Goal: Transaction & Acquisition: Download file/media

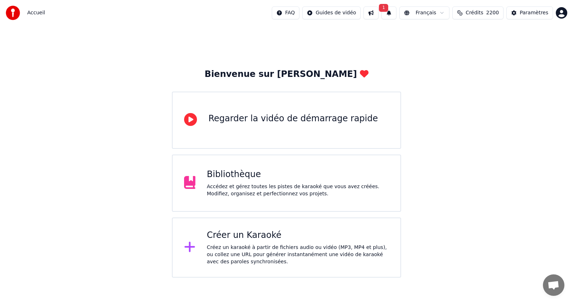
click at [246, 179] on div "Bibliothèque" at bounding box center [298, 174] width 182 height 11
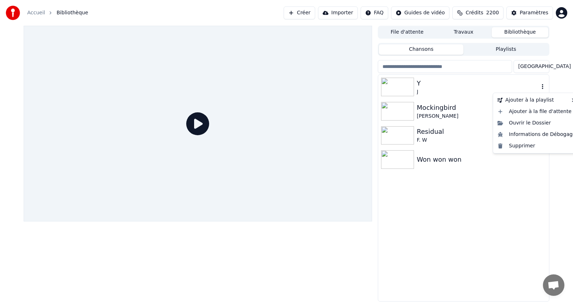
click at [543, 86] on icon "button" at bounding box center [542, 87] width 7 height 6
click at [402, 90] on img at bounding box center [397, 87] width 33 height 19
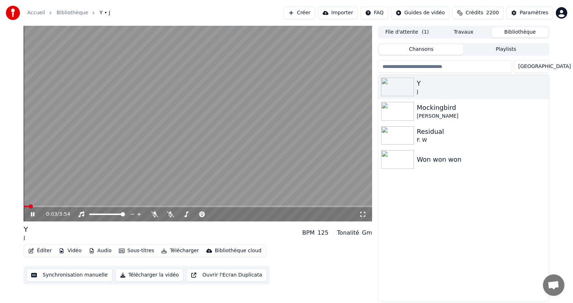
click at [132, 172] on video at bounding box center [198, 124] width 348 height 196
click at [168, 215] on span at bounding box center [169, 214] width 4 height 4
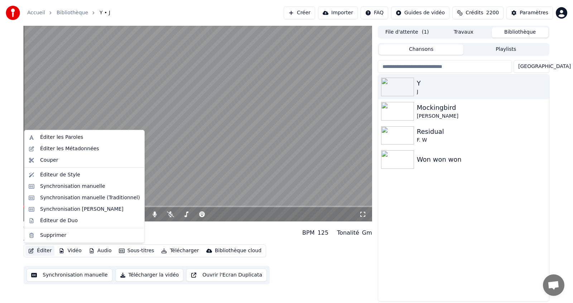
click at [43, 251] on button "Éditer" at bounding box center [39, 251] width 29 height 10
click at [93, 200] on div "Synchronisation manuelle (Traditionnel)" at bounding box center [90, 197] width 100 height 7
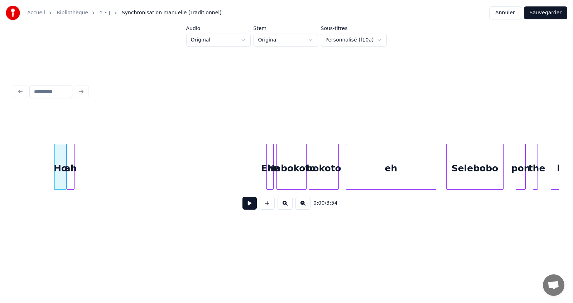
click at [250, 210] on button at bounding box center [249, 203] width 14 height 13
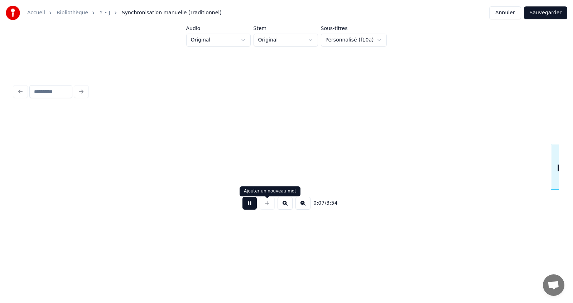
scroll to position [0, 544]
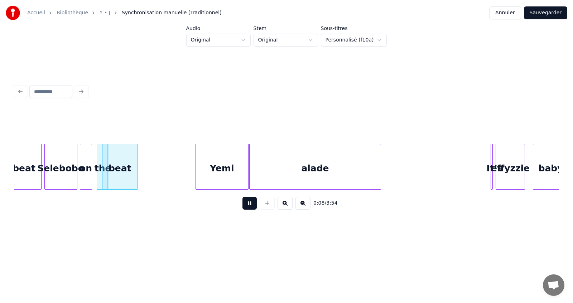
click at [284, 204] on button at bounding box center [285, 203] width 15 height 13
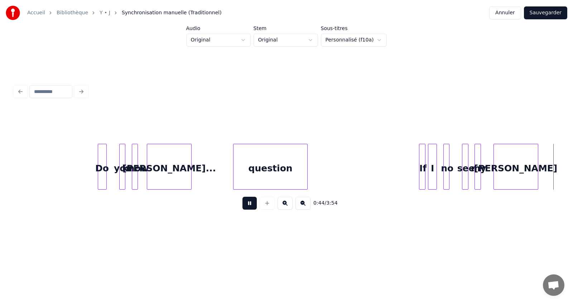
scroll to position [0, 3980]
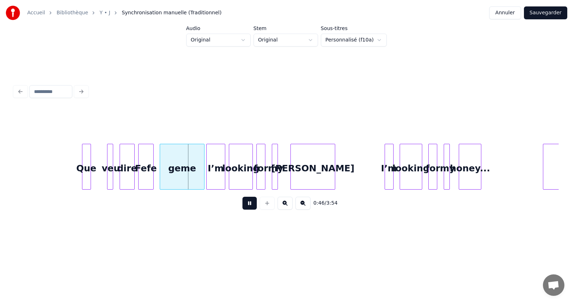
click at [251, 204] on button at bounding box center [249, 203] width 14 height 13
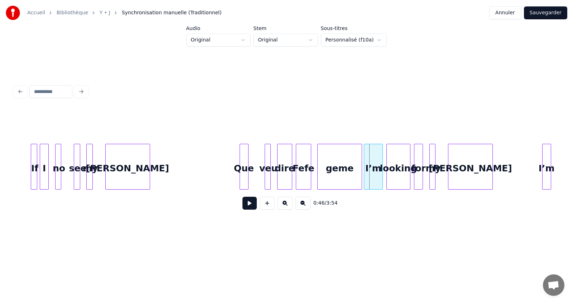
scroll to position [0, 3808]
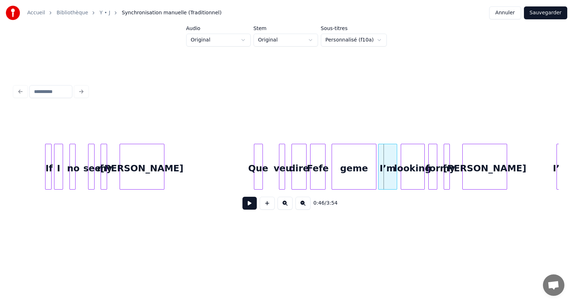
click at [250, 207] on button at bounding box center [249, 203] width 14 height 13
click at [257, 163] on div "Que" at bounding box center [258, 168] width 8 height 49
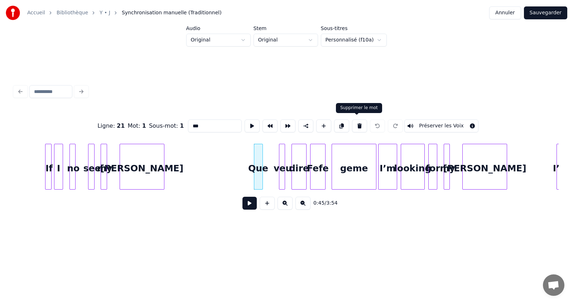
click at [357, 122] on button at bounding box center [359, 126] width 15 height 13
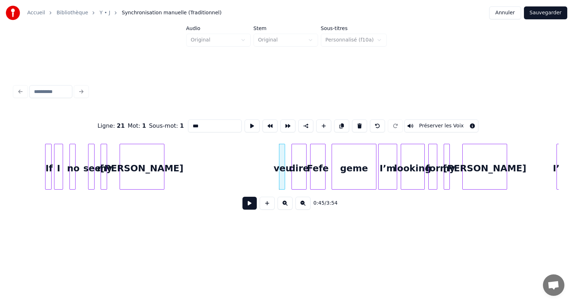
click at [281, 163] on div at bounding box center [280, 166] width 2 height 45
click at [356, 121] on button at bounding box center [359, 126] width 15 height 13
click at [299, 179] on div "dire" at bounding box center [299, 168] width 15 height 49
click at [221, 168] on div "dire" at bounding box center [220, 168] width 15 height 49
click at [221, 166] on div "dire" at bounding box center [220, 168] width 15 height 49
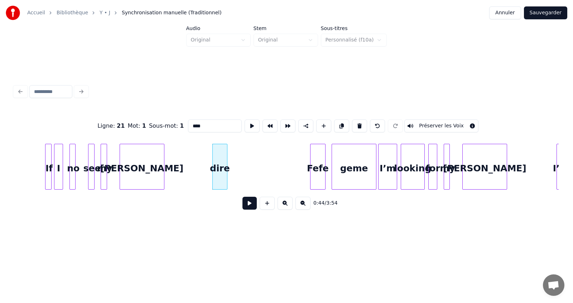
click at [155, 174] on div "[PERSON_NAME]" at bounding box center [142, 168] width 44 height 49
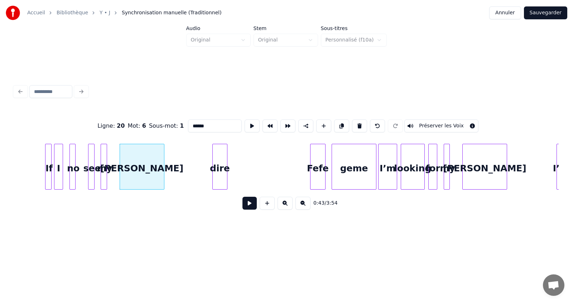
click at [220, 164] on div "dire" at bounding box center [220, 168] width 15 height 49
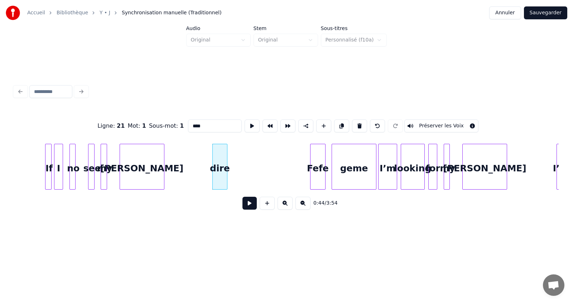
click at [210, 122] on input "****" at bounding box center [215, 126] width 54 height 13
type input "*"
type input "********"
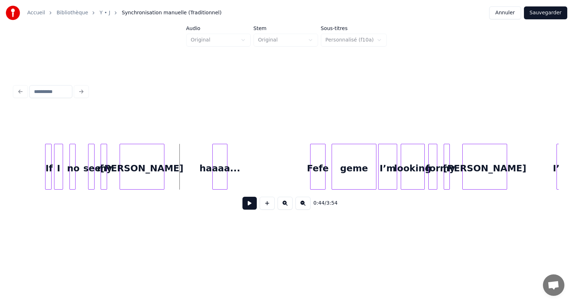
click at [269, 164] on div "Fefe" at bounding box center [269, 168] width 15 height 49
click at [247, 205] on button at bounding box center [249, 203] width 14 height 13
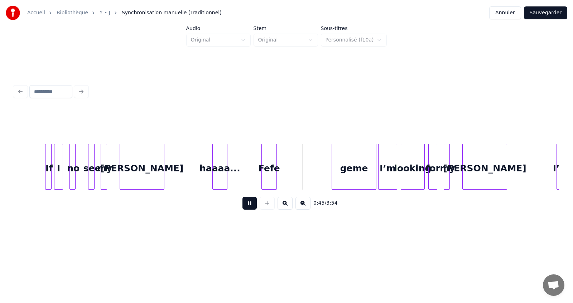
click at [247, 205] on button at bounding box center [249, 203] width 14 height 13
click at [308, 155] on div "geme" at bounding box center [303, 168] width 44 height 49
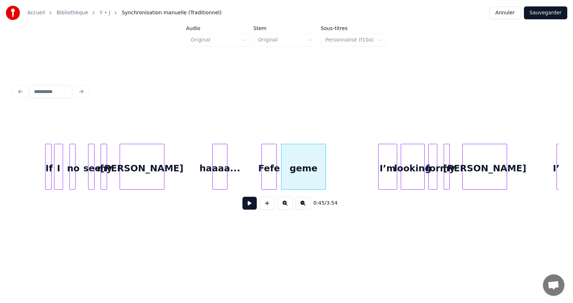
click at [250, 206] on button at bounding box center [249, 203] width 14 height 13
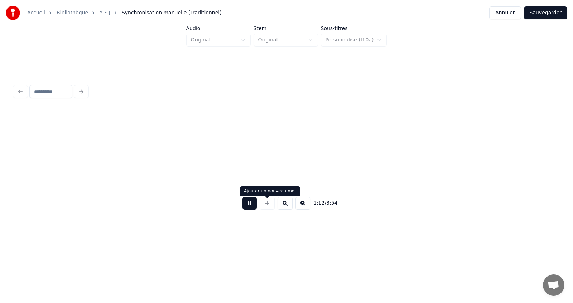
scroll to position [0, 6533]
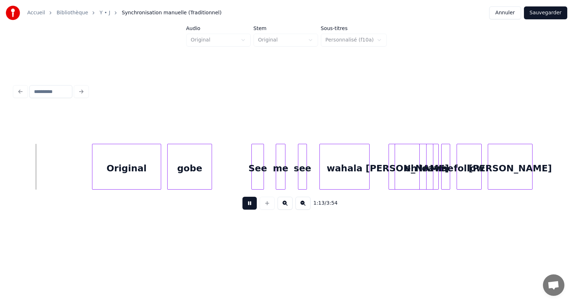
click at [246, 203] on button at bounding box center [249, 203] width 14 height 13
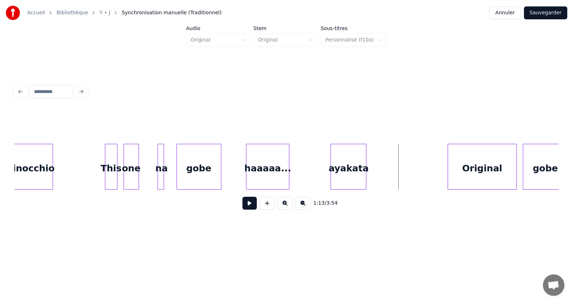
scroll to position [0, 6175]
click at [248, 209] on button at bounding box center [249, 203] width 14 height 13
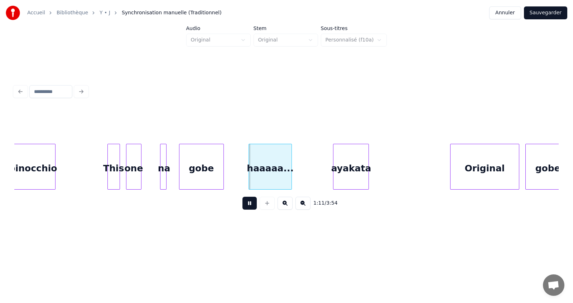
click at [248, 209] on button at bounding box center [249, 203] width 14 height 13
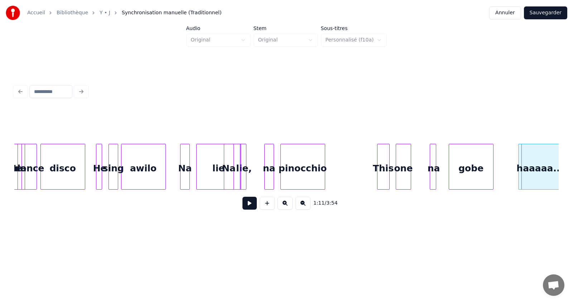
scroll to position [0, 5902]
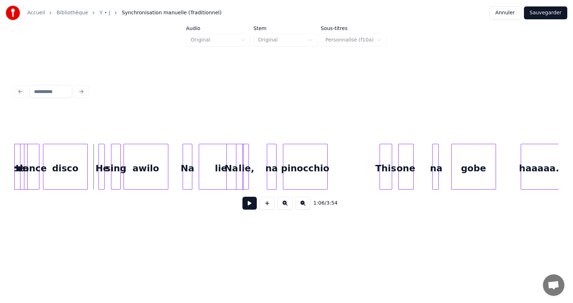
click at [248, 206] on button at bounding box center [249, 203] width 14 height 13
click at [266, 207] on button at bounding box center [267, 203] width 15 height 13
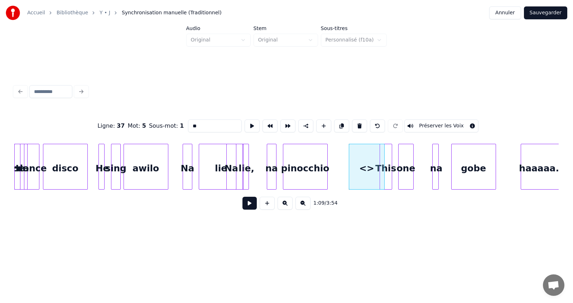
click at [202, 123] on input "**" at bounding box center [215, 126] width 54 height 13
type input "*"
type input "*******"
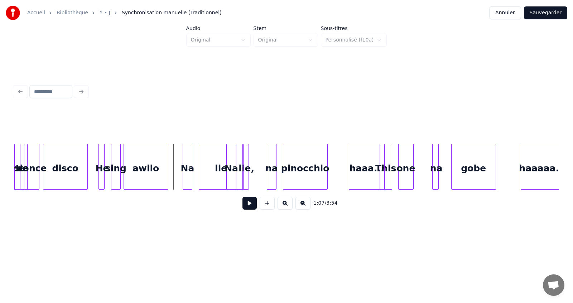
click at [249, 208] on button at bounding box center [249, 203] width 14 height 13
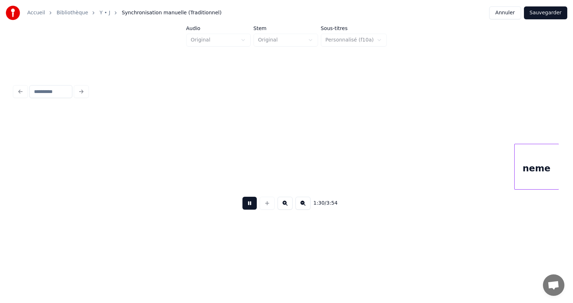
scroll to position [0, 8083]
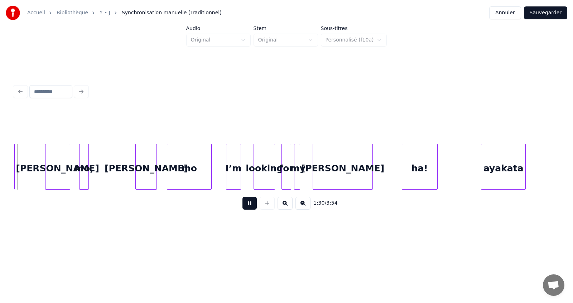
click at [249, 208] on button at bounding box center [249, 203] width 14 height 13
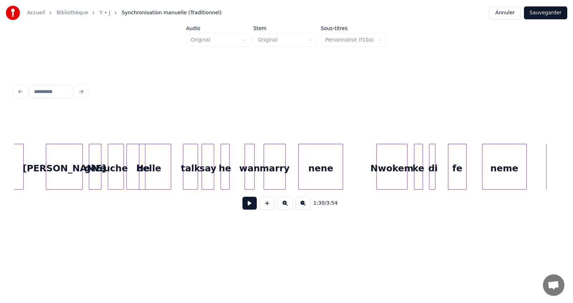
scroll to position [0, 7553]
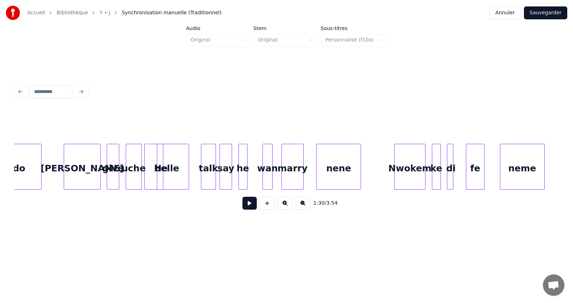
click at [283, 206] on button at bounding box center [285, 203] width 15 height 13
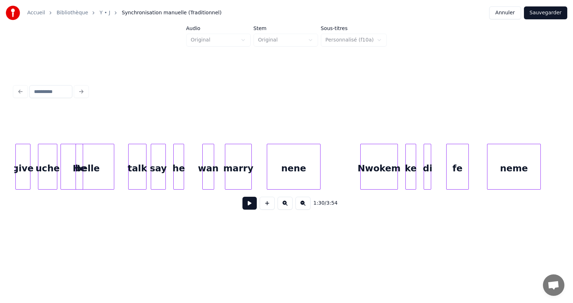
click at [81, 180] on div at bounding box center [82, 166] width 2 height 45
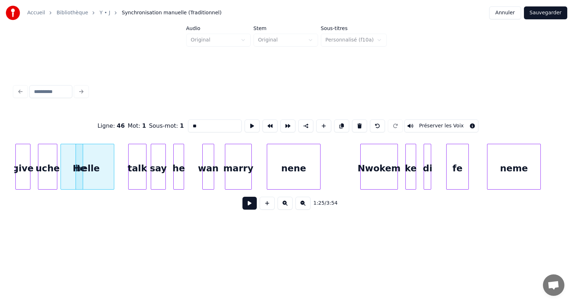
click at [95, 179] on div "belle" at bounding box center [87, 168] width 53 height 49
type input "*****"
click at [12, 151] on div "Ligne : 45 Mot : 4 Sous-mot : 1 ***** Préserver les Voix 1:25 / 3:54" at bounding box center [286, 149] width 550 height 142
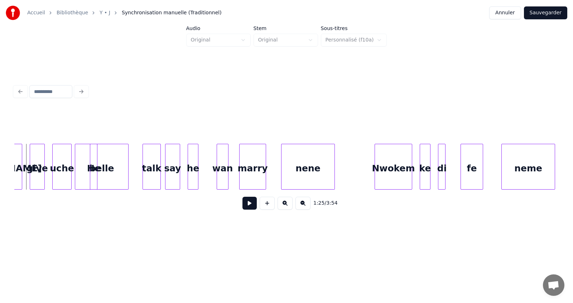
click at [250, 207] on button at bounding box center [249, 203] width 14 height 13
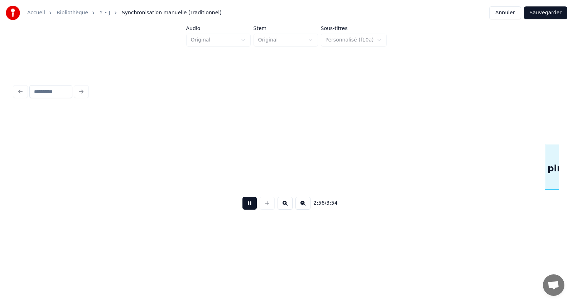
scroll to position [0, 18971]
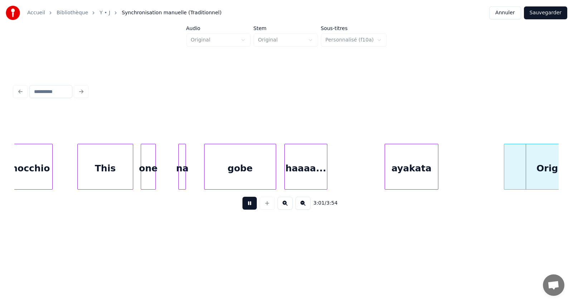
click at [250, 207] on button at bounding box center [249, 203] width 14 height 13
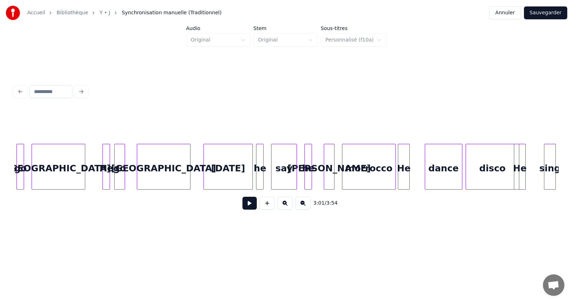
scroll to position [0, 18226]
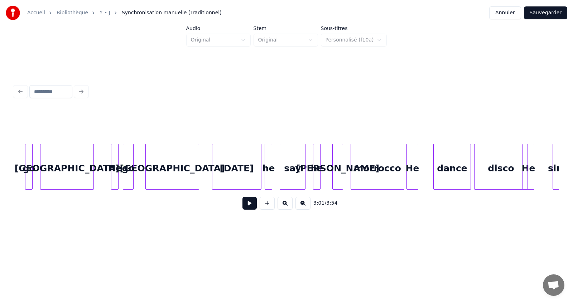
click at [38, 139] on div at bounding box center [286, 126] width 544 height 36
click at [250, 206] on button at bounding box center [249, 203] width 14 height 13
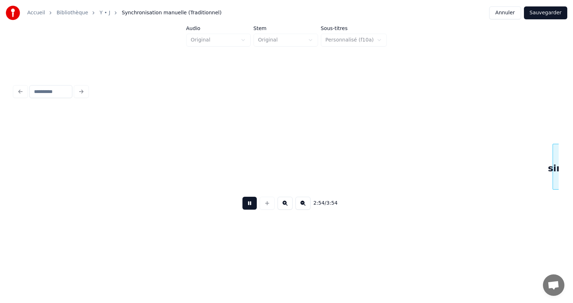
scroll to position [0, 18771]
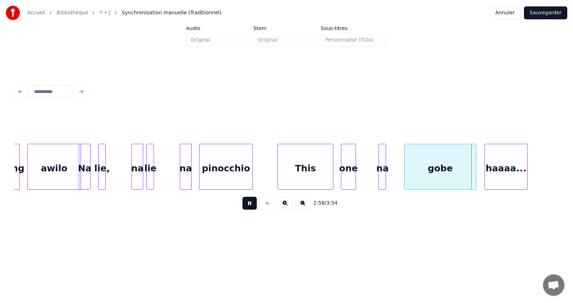
click at [253, 206] on button at bounding box center [249, 203] width 14 height 13
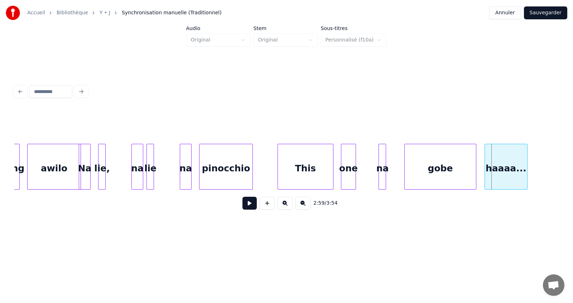
click at [250, 207] on button at bounding box center [249, 203] width 14 height 13
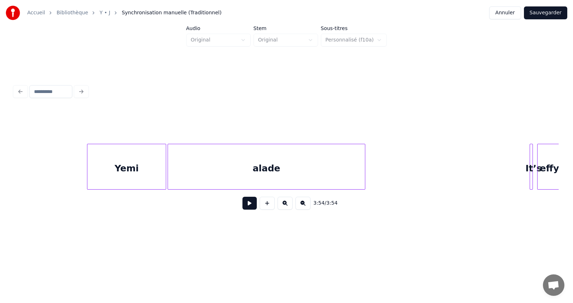
scroll to position [0, 0]
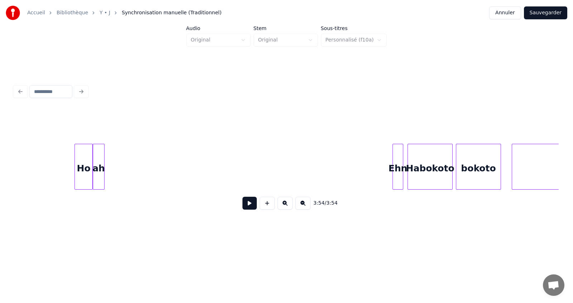
click at [250, 205] on button at bounding box center [249, 203] width 14 height 13
click at [548, 12] on button "Sauvegarder" at bounding box center [545, 12] width 43 height 13
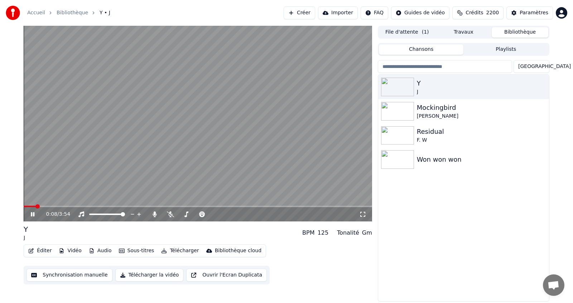
click at [149, 162] on video at bounding box center [198, 124] width 348 height 196
click at [101, 250] on button "Audio" at bounding box center [100, 251] width 29 height 10
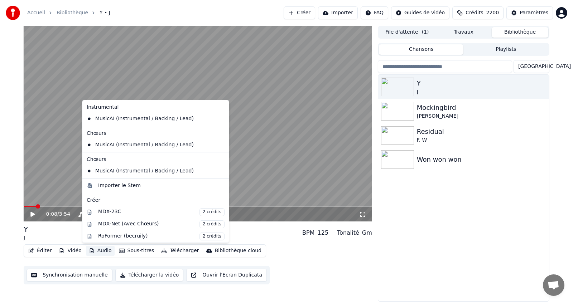
click at [249, 232] on div "Y J BPM 125 Tonalité Gm" at bounding box center [198, 233] width 348 height 17
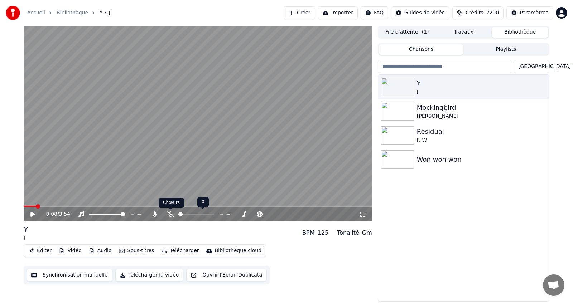
click at [170, 215] on icon at bounding box center [170, 215] width 7 height 6
click at [185, 235] on div "Y J BPM 125 Tonalité Gm" at bounding box center [198, 233] width 348 height 17
click at [34, 215] on icon at bounding box center [32, 214] width 4 height 5
click at [170, 216] on icon at bounding box center [170, 215] width 4 height 6
click at [170, 216] on icon at bounding box center [170, 215] width 7 height 6
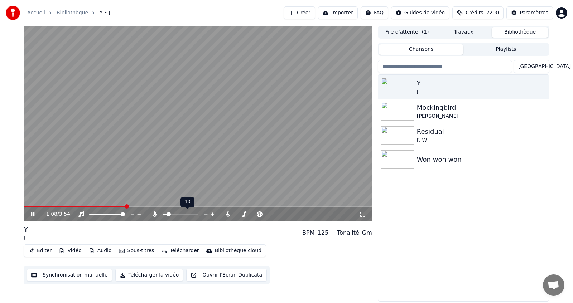
click at [167, 215] on span at bounding box center [169, 214] width 4 height 4
click at [32, 214] on icon at bounding box center [33, 214] width 4 height 4
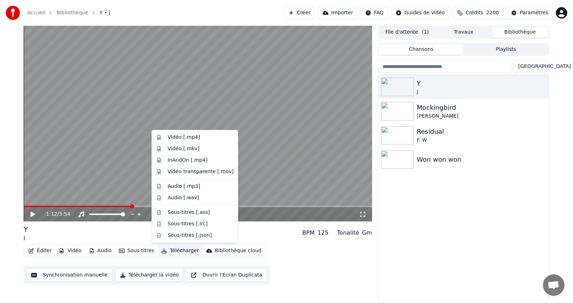
click at [174, 251] on button "Télécharger" at bounding box center [179, 251] width 43 height 10
click at [255, 234] on div "Y J BPM 125 Tonalité Gm" at bounding box center [198, 233] width 348 height 17
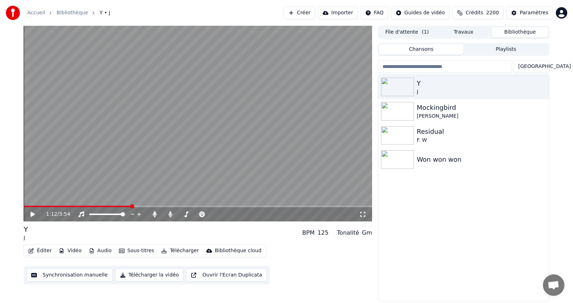
click at [71, 250] on button "Vidéo" at bounding box center [70, 251] width 28 height 10
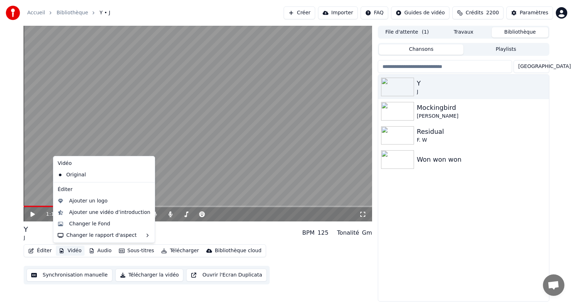
click at [271, 250] on div "Éditer Vidéo Audio Sous-titres Télécharger Bibliothèque cloud Synchronisation m…" at bounding box center [198, 265] width 348 height 40
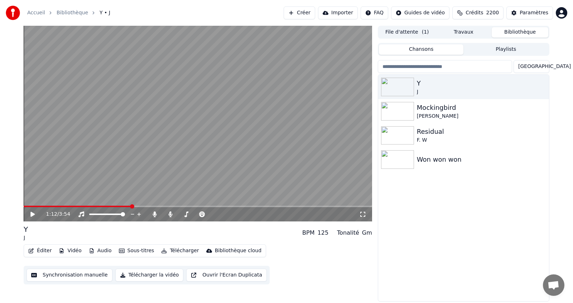
click at [177, 250] on button "Télécharger" at bounding box center [179, 251] width 43 height 10
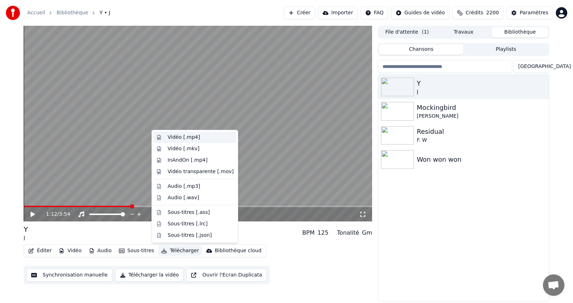
click at [176, 135] on div "Vidéo [.mp4]" at bounding box center [184, 137] width 32 height 7
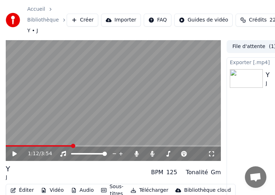
drag, startPoint x: 151, startPoint y: 0, endPoint x: 71, endPoint y: -11, distance: 80.7
click at [71, 0] on html "Accueil Bibliothèque Y • J Créer Importer FAQ Guides de vidéo Crédits 2200 Para…" at bounding box center [137, 97] width 275 height 195
click at [158, 0] on div "Accueil Bibliothèque Y • J Créer Importer FAQ Guides de vidéo Crédits 2200 Para…" at bounding box center [137, 20] width 275 height 40
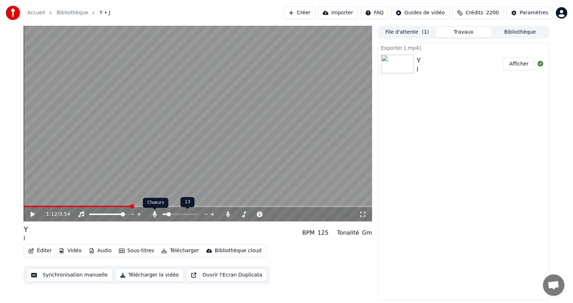
click at [154, 214] on icon at bounding box center [155, 215] width 4 height 6
click at [171, 214] on icon at bounding box center [170, 215] width 7 height 6
click at [80, 214] on icon at bounding box center [81, 215] width 6 height 6
click at [181, 250] on button "Télécharger" at bounding box center [179, 251] width 43 height 10
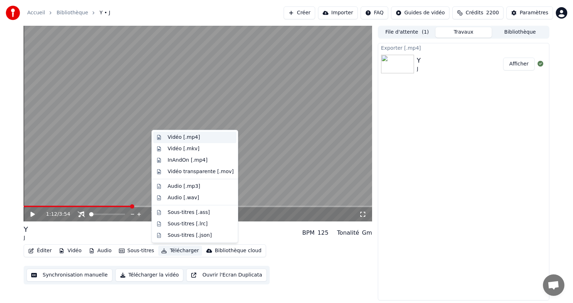
click at [183, 138] on div "Vidéo [.mp4]" at bounding box center [184, 137] width 32 height 7
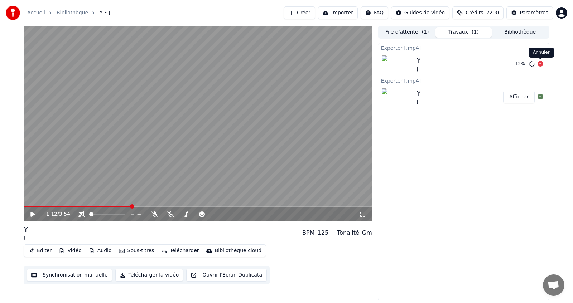
click at [542, 64] on icon at bounding box center [540, 64] width 6 height 6
click at [80, 213] on icon at bounding box center [81, 215] width 7 height 6
click at [170, 214] on icon at bounding box center [170, 215] width 7 height 6
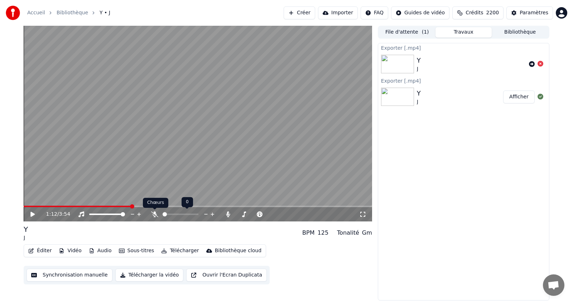
click at [153, 213] on icon at bounding box center [154, 215] width 7 height 6
click at [166, 214] on span at bounding box center [165, 214] width 4 height 1
